Goal: Navigation & Orientation: Find specific page/section

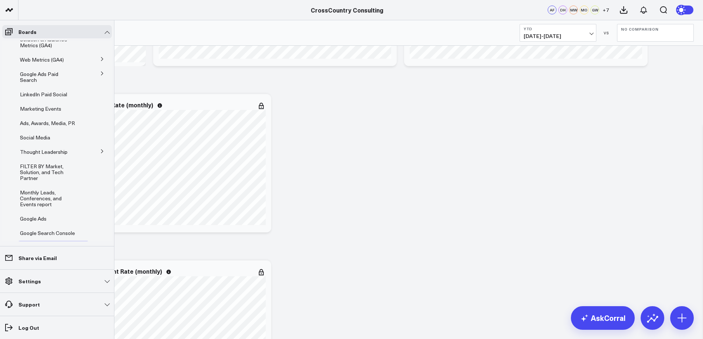
scroll to position [82, 0]
click at [26, 133] on span "Social Media" at bounding box center [35, 135] width 30 height 7
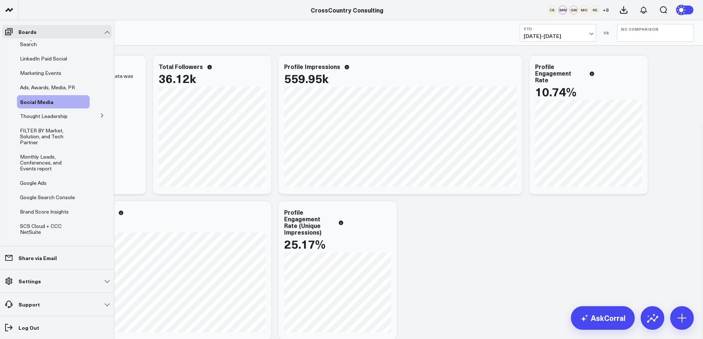
scroll to position [139, 0]
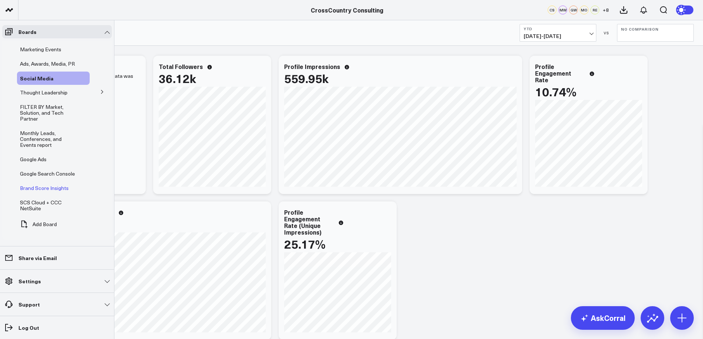
click at [48, 189] on span "Brand Score Insights" at bounding box center [44, 188] width 49 height 7
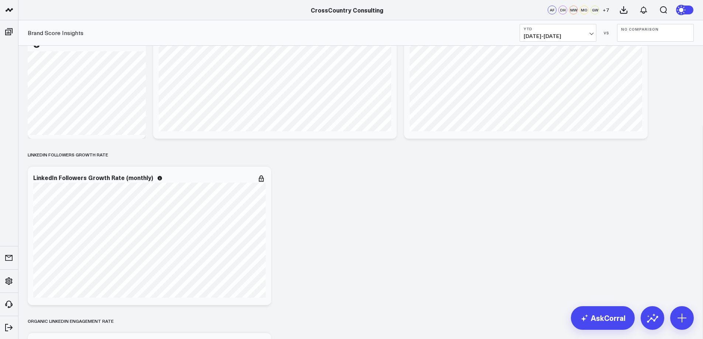
scroll to position [1027, 0]
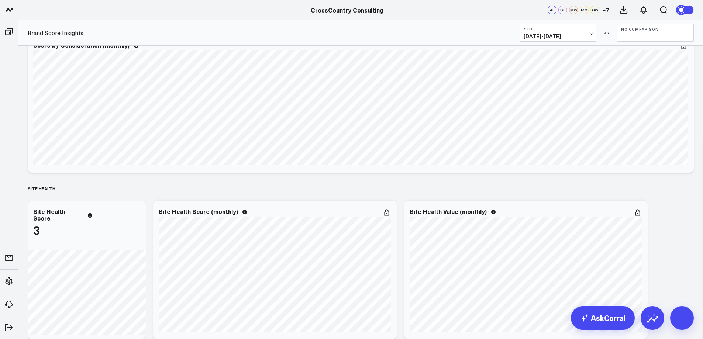
scroll to position [148, 0]
